Goal: Information Seeking & Learning: Find specific fact

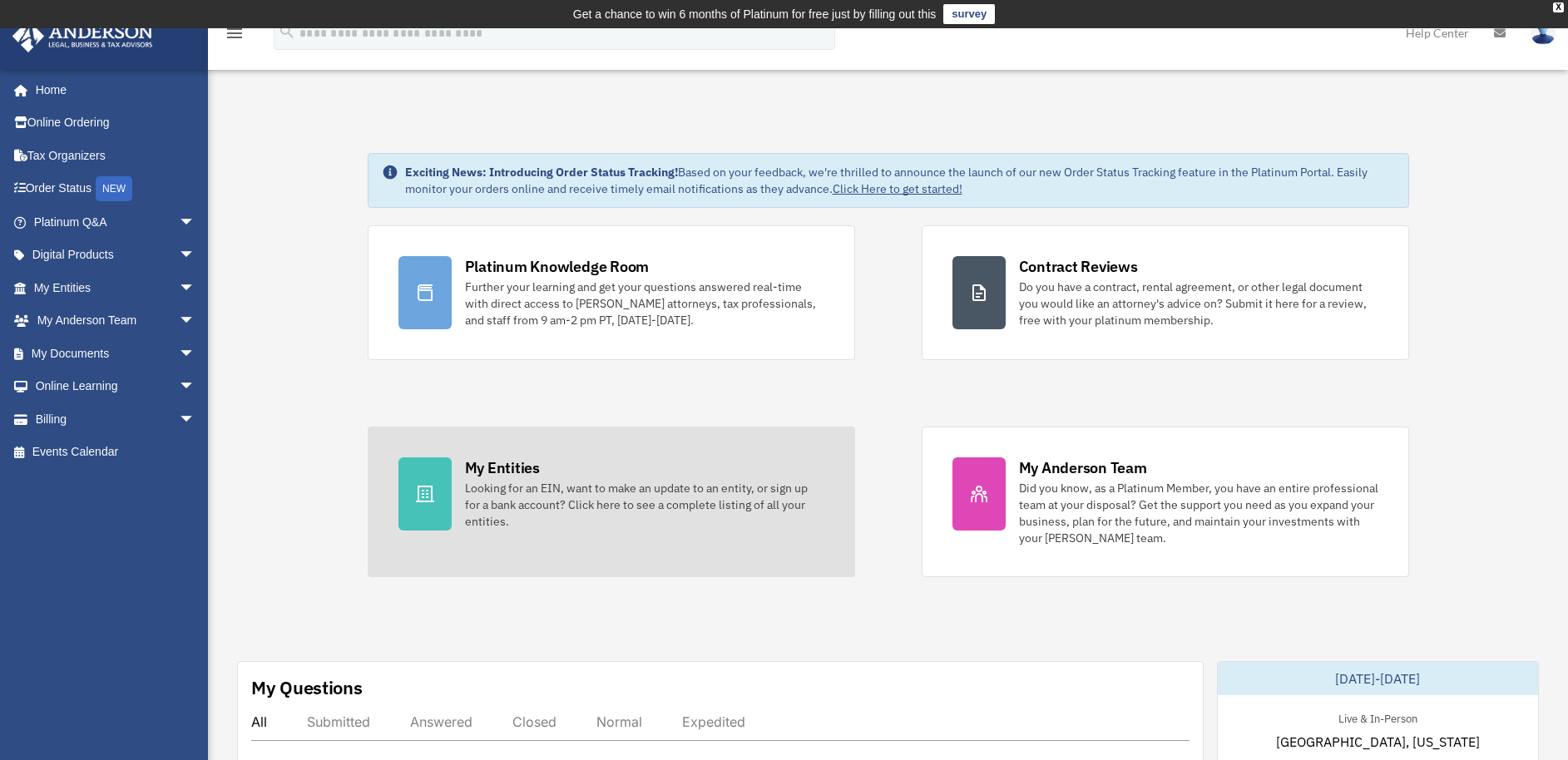
click at [492, 502] on div "Looking for an EIN, want to make an update to an entity, or sign up for a bank …" at bounding box center [645, 505] width 359 height 50
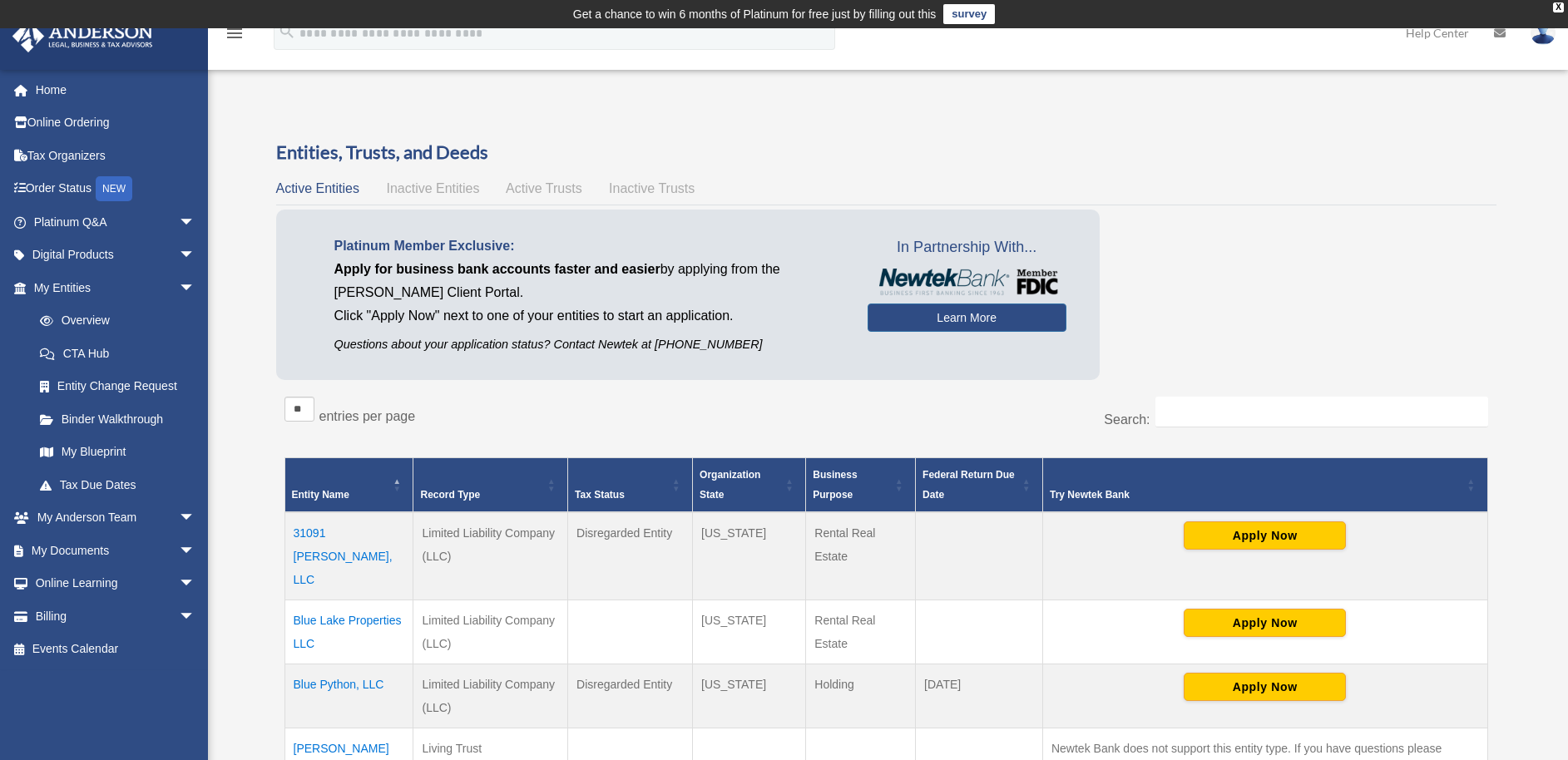
click at [382, 528] on td "31091 [PERSON_NAME], LLC" at bounding box center [349, 556] width 129 height 89
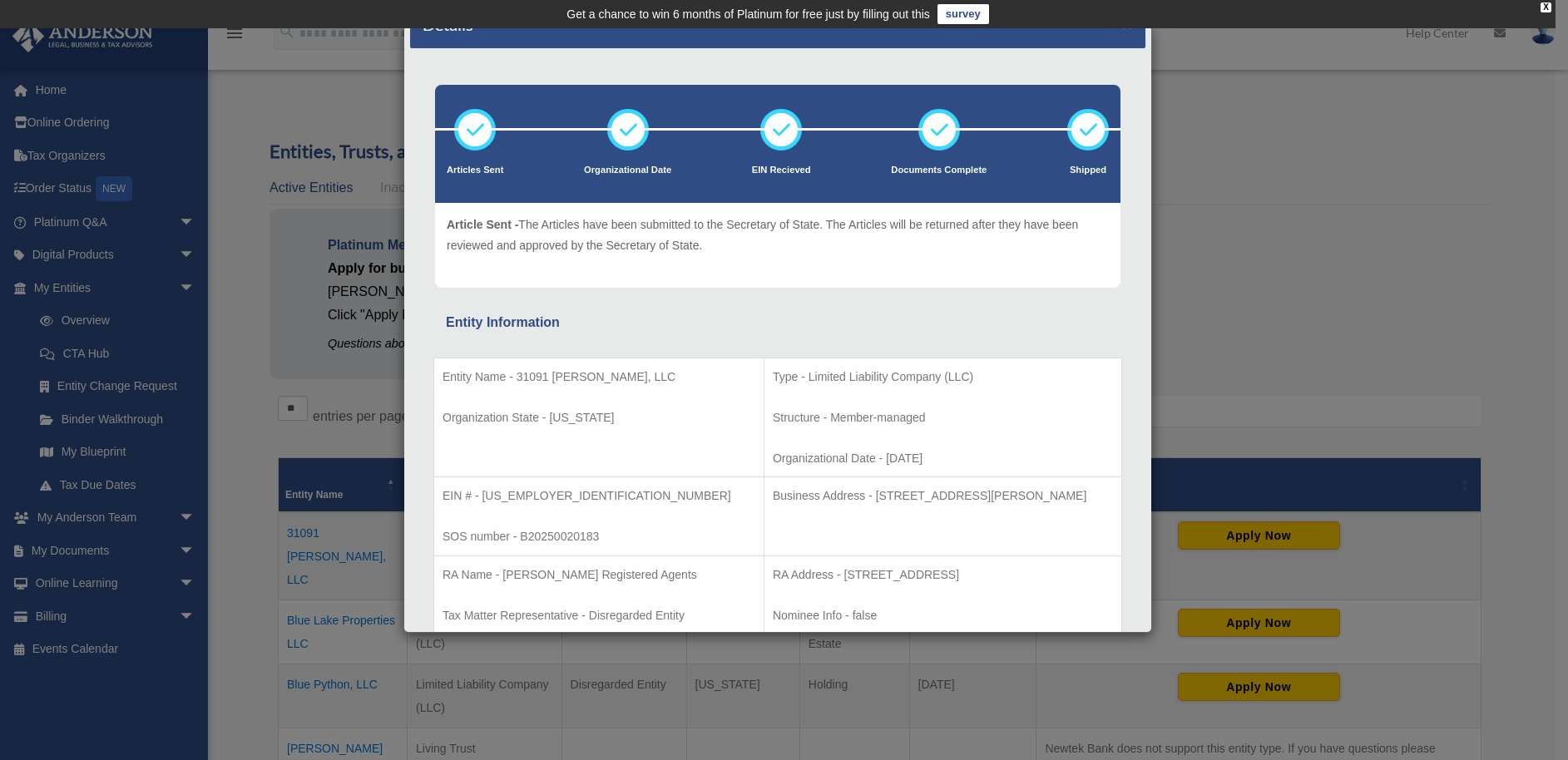
scroll to position [43, 0]
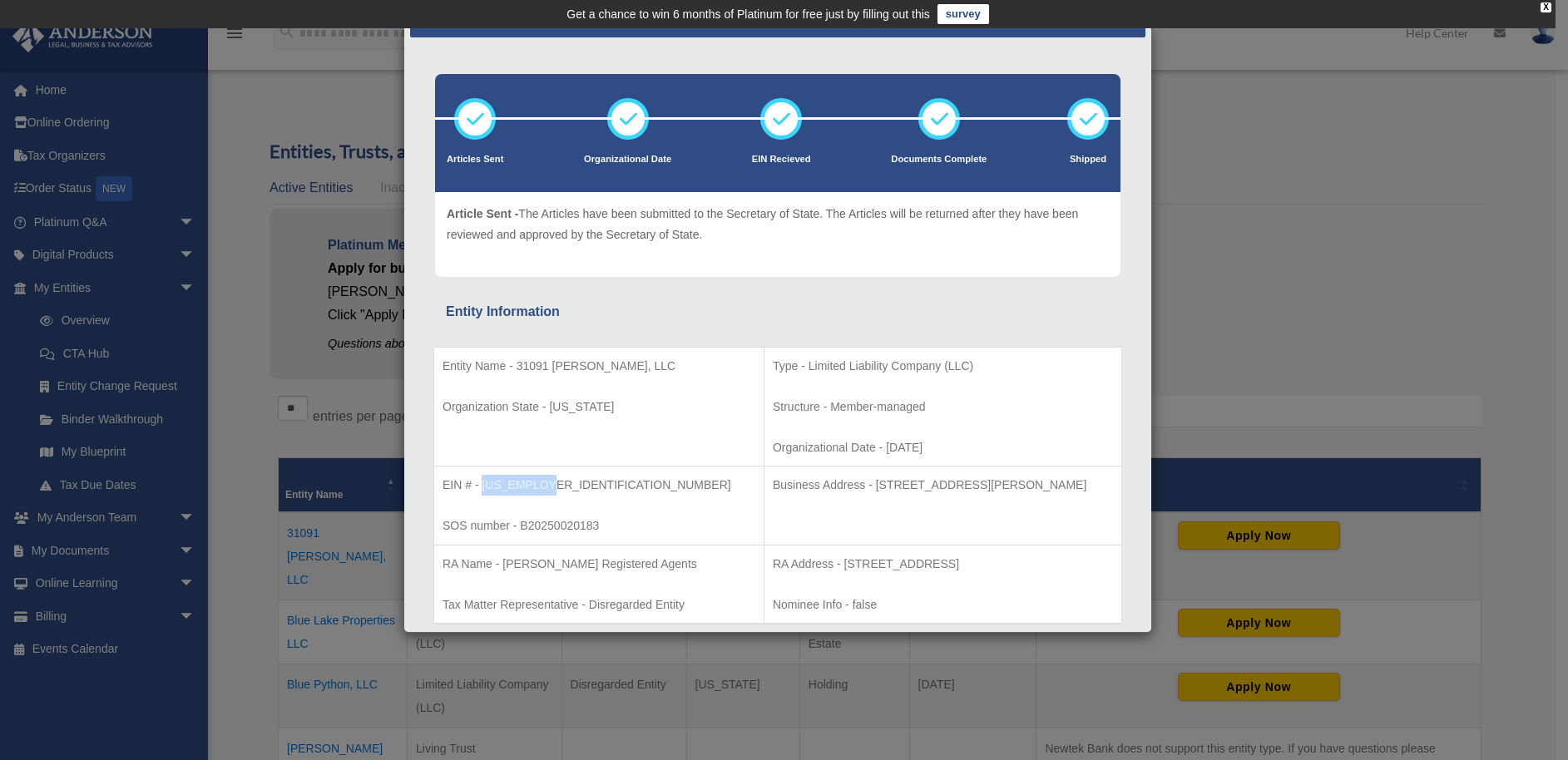
drag, startPoint x: 482, startPoint y: 485, endPoint x: 544, endPoint y: 485, distance: 62.0
click at [543, 485] on p "EIN # - [US_EMPLOYER_IDENTIFICATION_NUMBER]" at bounding box center [599, 485] width 312 height 21
copy p "[US_EMPLOYER_IDENTIFICATION_NUMBER]"
drag, startPoint x: 799, startPoint y: 486, endPoint x: 885, endPoint y: 488, distance: 86.0
click at [885, 488] on p "Business Address - [STREET_ADDRESS][PERSON_NAME]" at bounding box center [942, 485] width 340 height 21
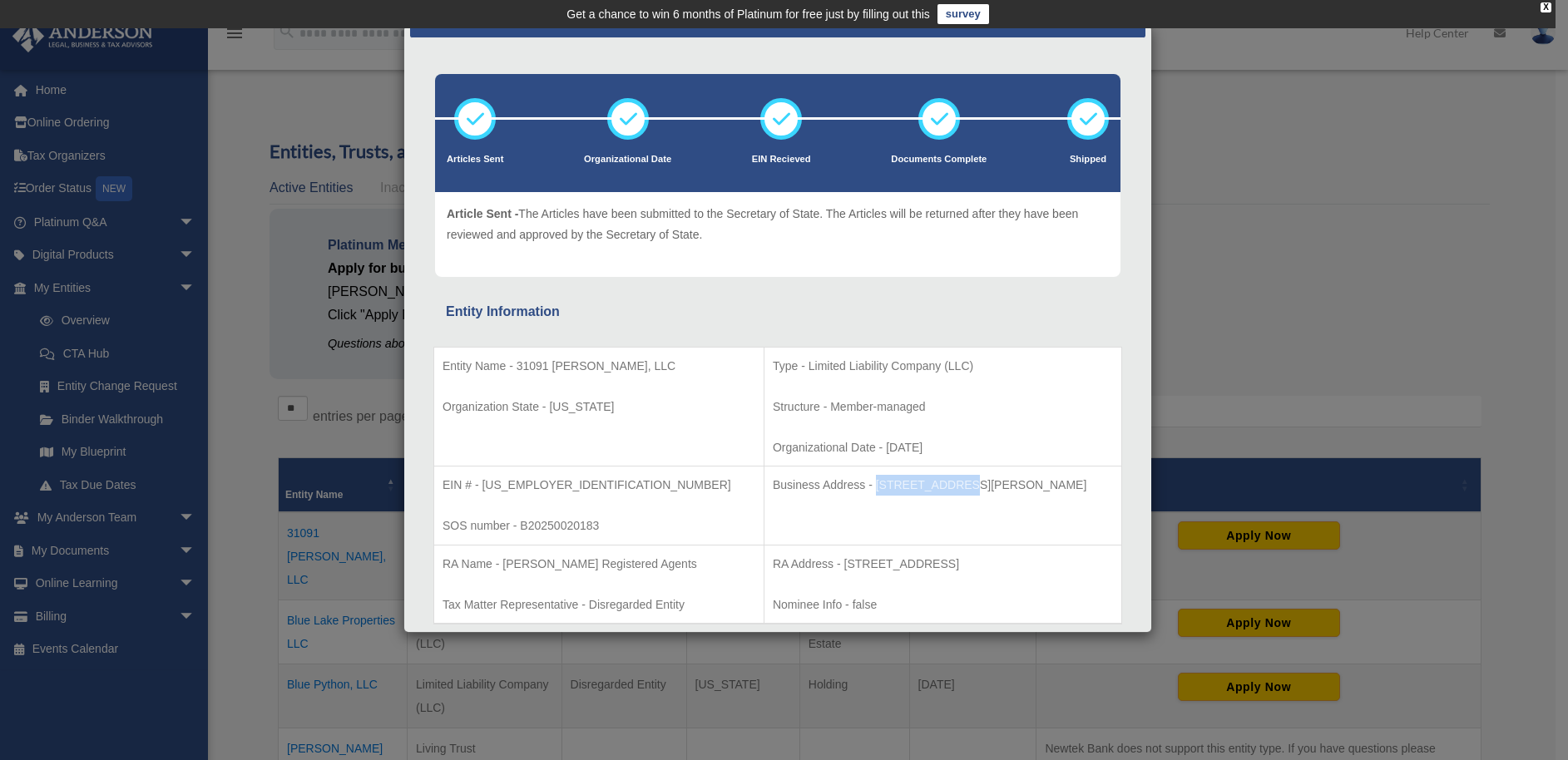
copy p "[STREET_ADDRESS][PERSON_NAME]"
drag, startPoint x: 891, startPoint y: 484, endPoint x: 939, endPoint y: 486, distance: 48.0
click at [939, 486] on p "Business Address - [STREET_ADDRESS][PERSON_NAME]" at bounding box center [942, 485] width 340 height 21
copy p "Suite 100"
drag, startPoint x: 946, startPoint y: 484, endPoint x: 1001, endPoint y: 492, distance: 55.6
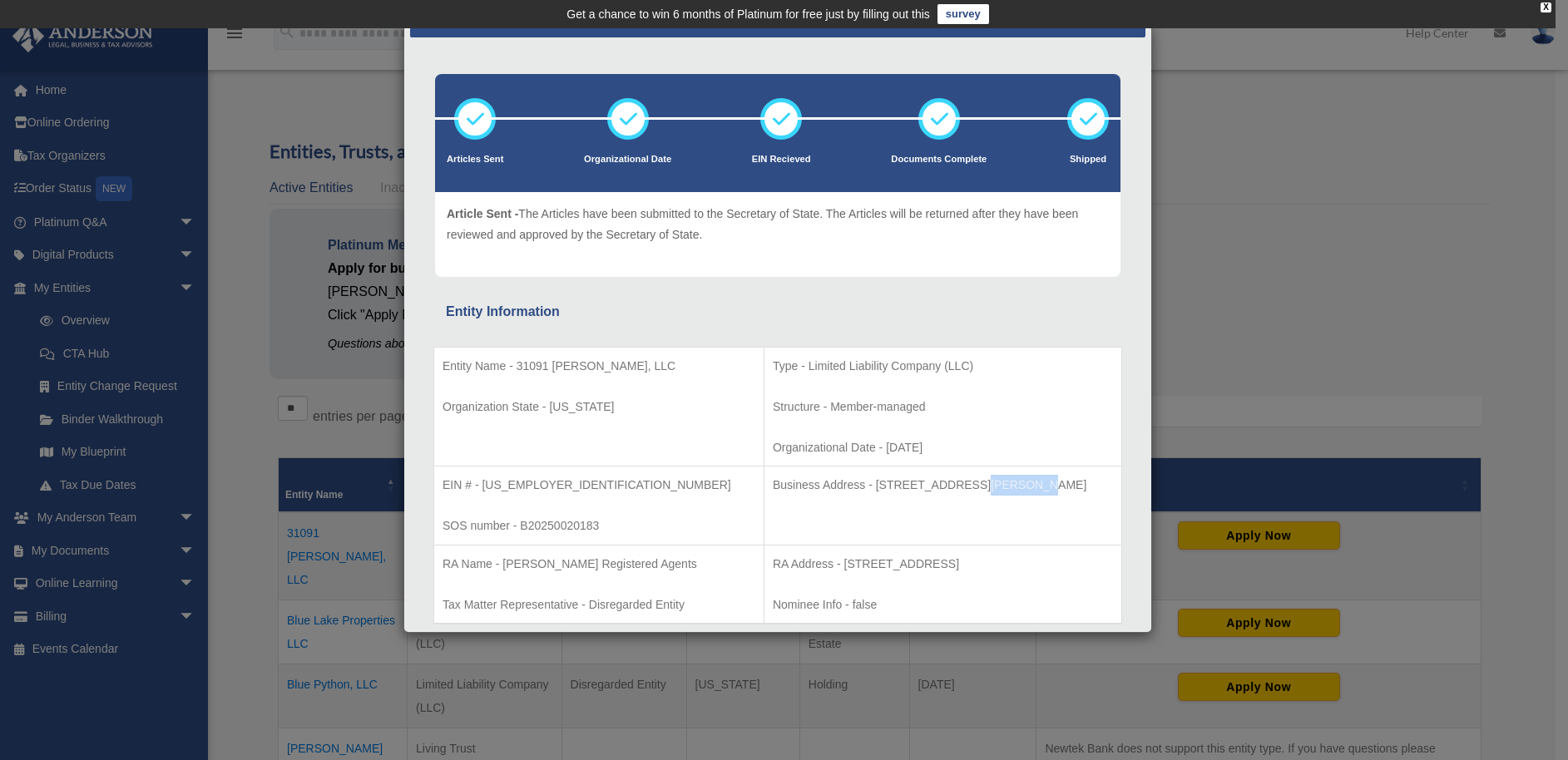
click at [1001, 492] on p "Business Address - [STREET_ADDRESS][PERSON_NAME]" at bounding box center [942, 485] width 340 height 21
copy p "[GEOGRAPHIC_DATA]"
click at [1045, 484] on p "Business Address - [STREET_ADDRESS][PERSON_NAME]" at bounding box center [942, 485] width 340 height 21
copy p "89121"
